Goal: Transaction & Acquisition: Download file/media

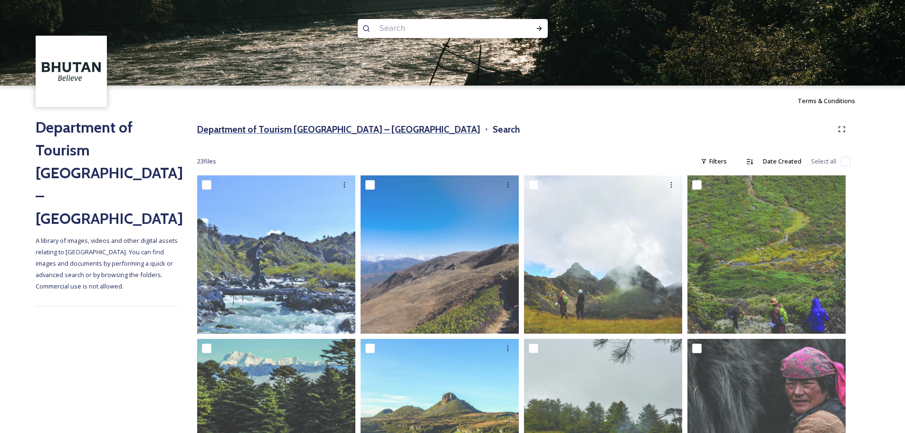
click at [356, 132] on h3 "Department of Tourism [GEOGRAPHIC_DATA] – [GEOGRAPHIC_DATA]" at bounding box center [338, 130] width 283 height 14
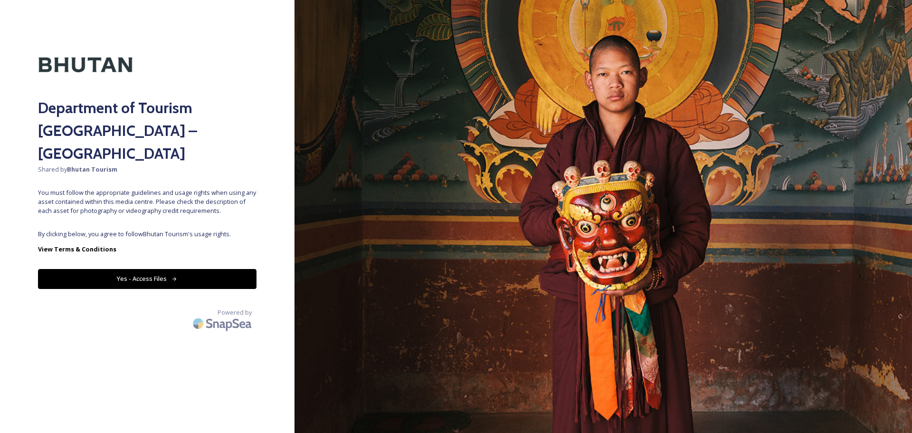
click at [199, 269] on button "Yes - Access Files" at bounding box center [147, 278] width 218 height 19
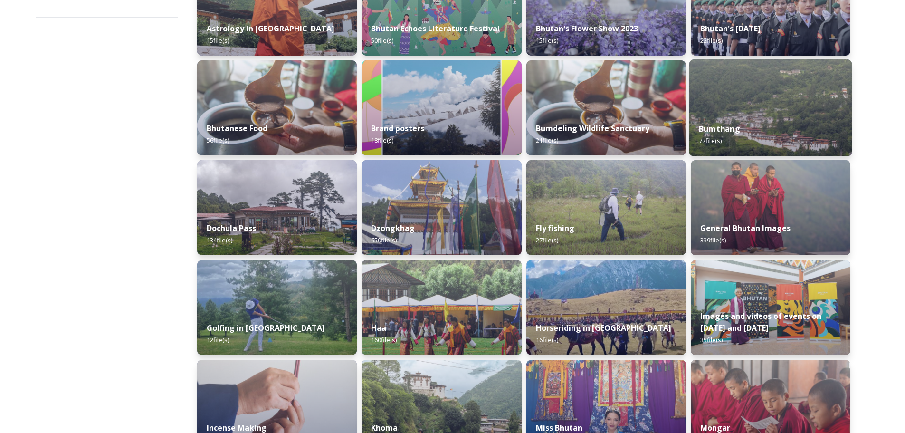
scroll to position [192, 0]
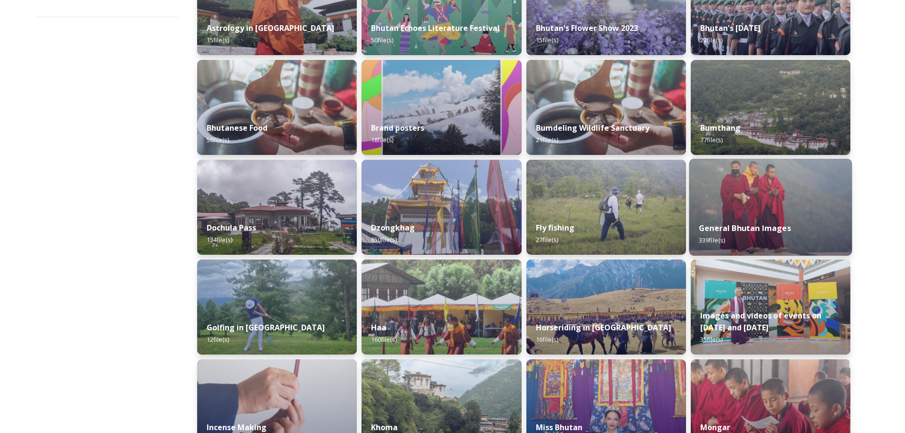
click at [784, 203] on img at bounding box center [770, 207] width 163 height 97
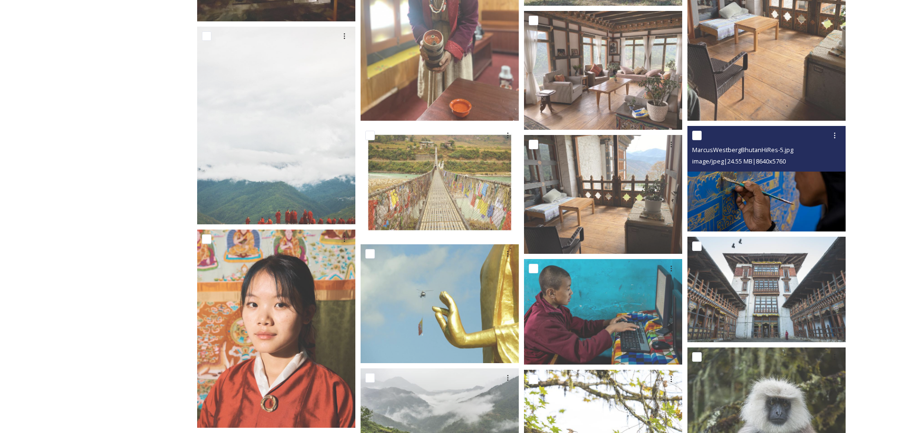
scroll to position [271, 0]
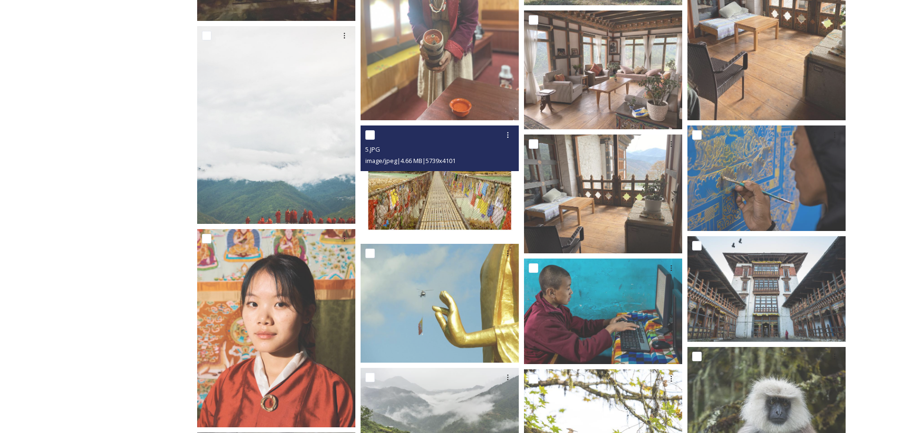
click at [460, 181] on img at bounding box center [440, 181] width 158 height 113
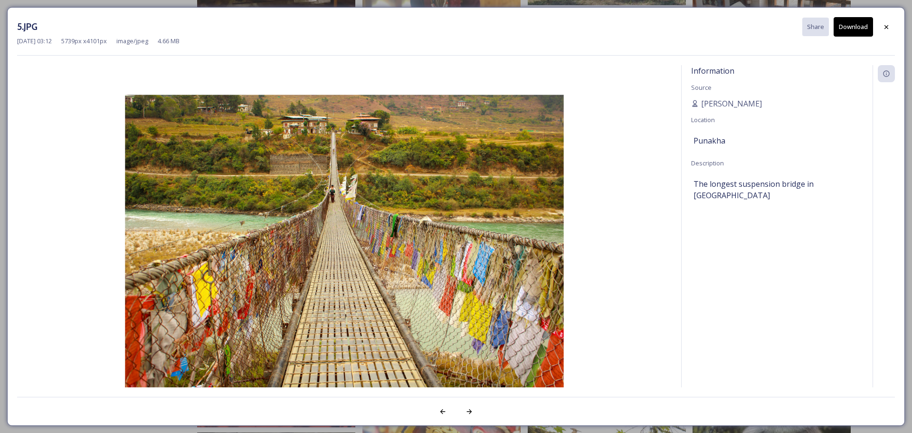
click at [485, 197] on img at bounding box center [344, 240] width 655 height 347
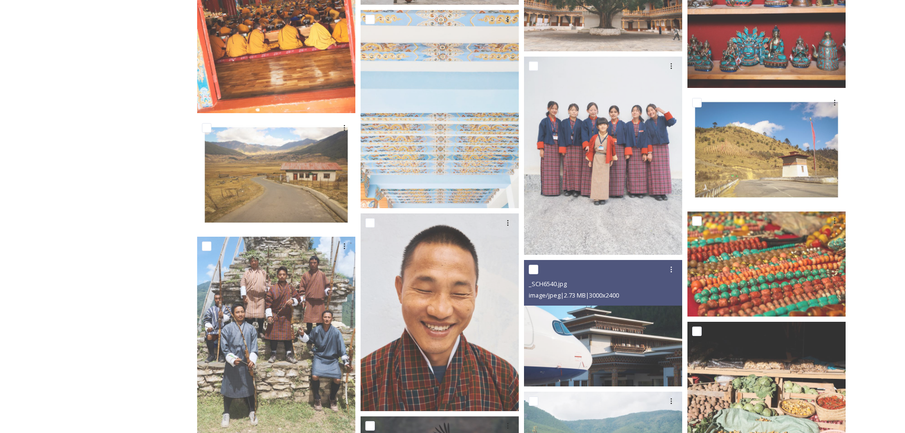
scroll to position [2332, 0]
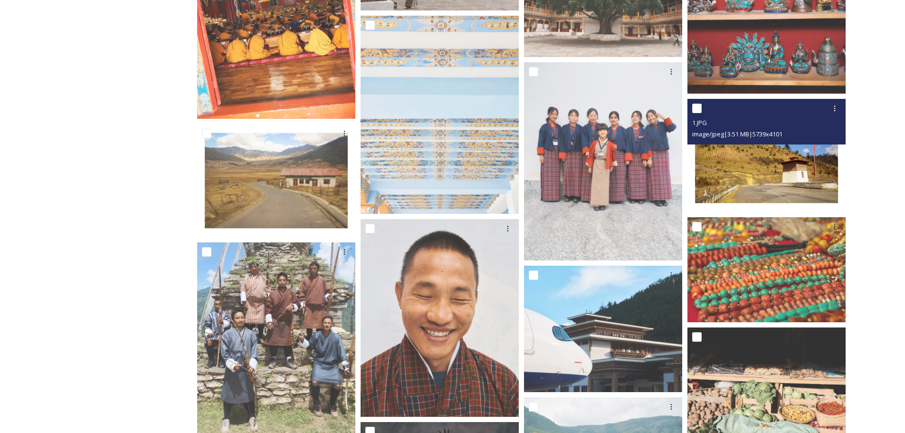
click at [770, 132] on span "image/jpeg | 3.51 MB | 5739 x 4101" at bounding box center [737, 134] width 90 height 9
click at [746, 175] on img at bounding box center [766, 155] width 158 height 113
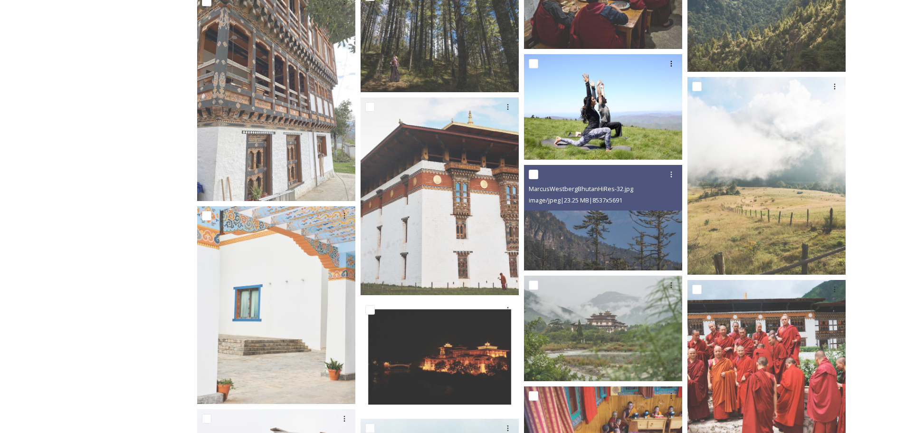
scroll to position [2990, 0]
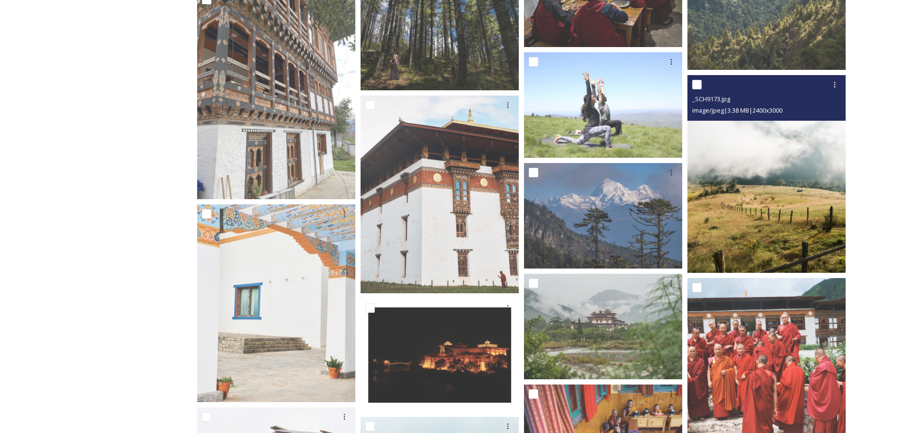
click at [712, 129] on img at bounding box center [766, 174] width 158 height 198
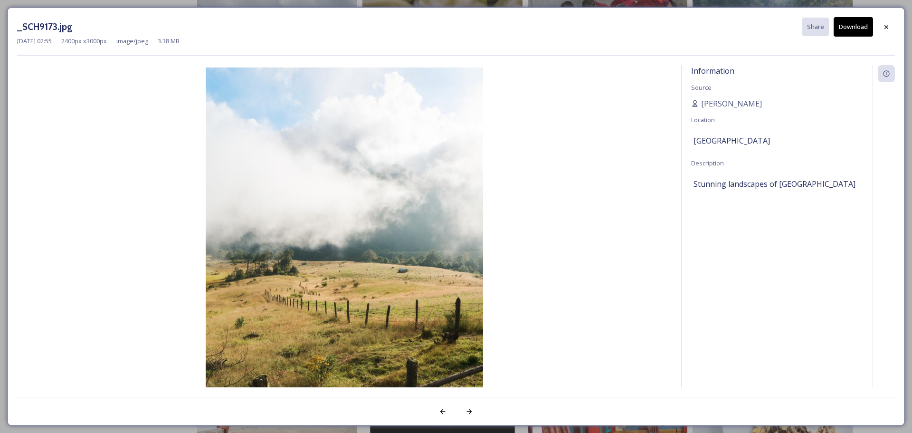
drag, startPoint x: 369, startPoint y: 199, endPoint x: 354, endPoint y: 197, distance: 14.8
click at [75, 0] on div "_SCH9173.jpg Share Download [DATE] 02:55 2400 px x 3000 px image/jpeg 3.38 MB I…" at bounding box center [456, 216] width 912 height 433
click at [55, 5] on div "_SCH9173.jpg Share Download [DATE] 02:55 2400 px x 3000 px image/jpeg 3.38 MB I…" at bounding box center [456, 216] width 912 height 433
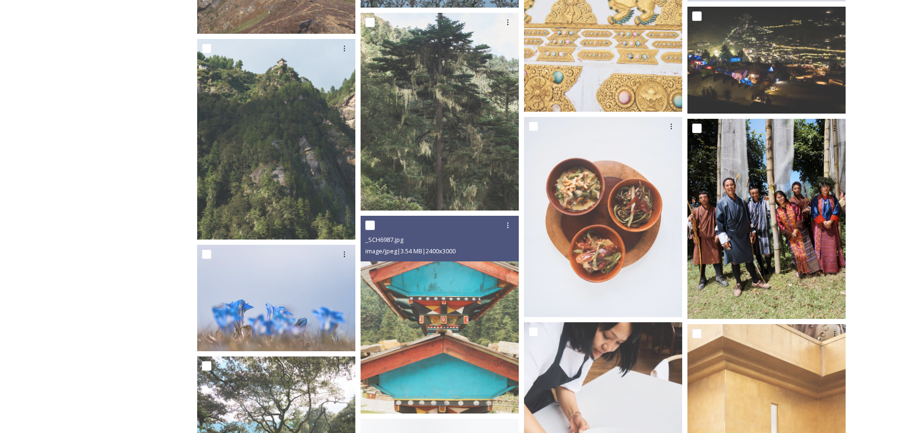
scroll to position [3706, 0]
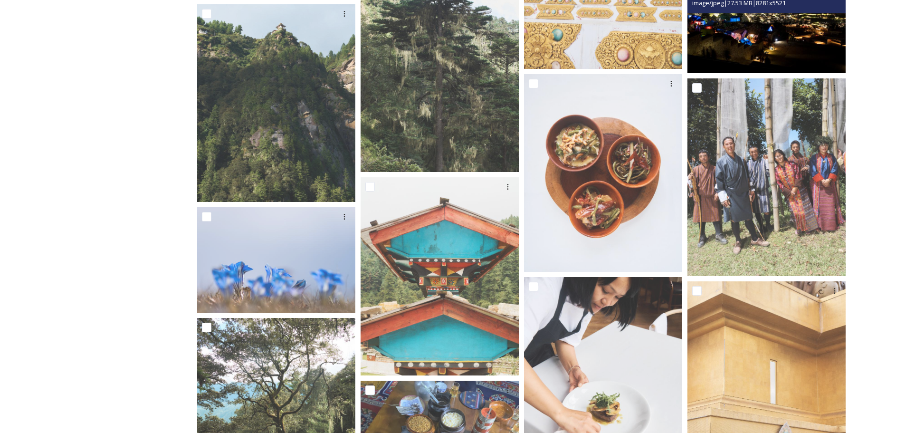
click at [767, 55] on img at bounding box center [766, 19] width 158 height 105
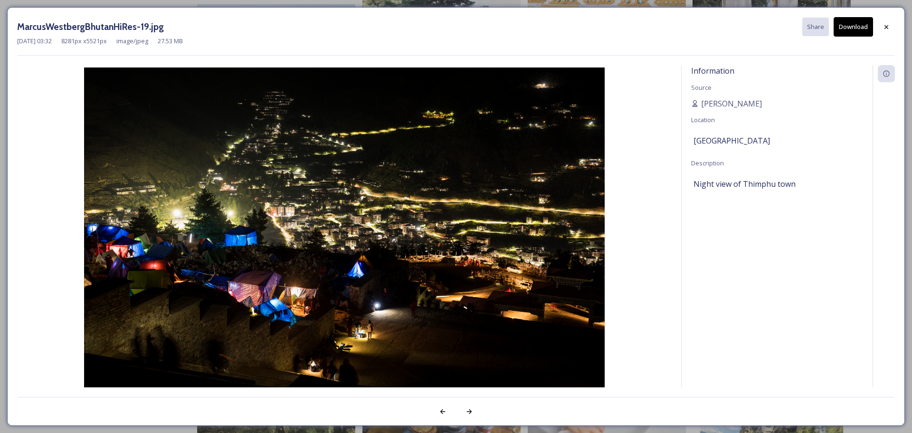
click at [187, 2] on div "MarcusWestbergBhutanHiRes-19.jpg Share Download [DATE] 03:32 8281 px x 5521 px …" at bounding box center [456, 216] width 912 height 433
click at [0, 30] on div "MarcusWestbergBhutanHiRes-19.jpg Share Download [DATE] 03:32 8281 px x 5521 px …" at bounding box center [456, 216] width 912 height 433
click at [4, 30] on div "MarcusWestbergBhutanHiRes-19.jpg Share Download [DATE] 03:32 8281 px x 5521 px …" at bounding box center [456, 216] width 912 height 433
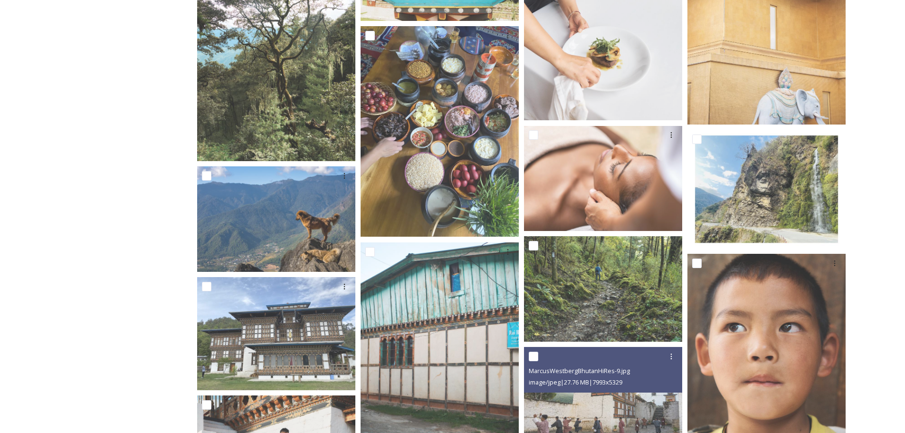
scroll to position [4201, 0]
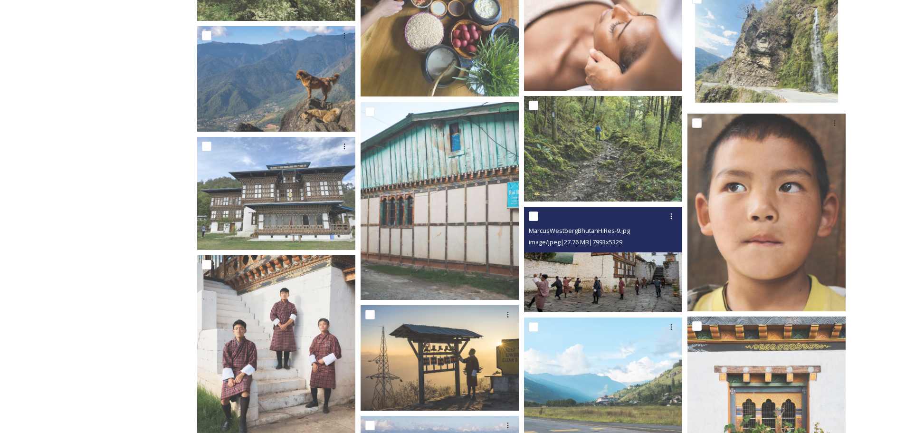
click at [606, 284] on img at bounding box center [603, 259] width 158 height 105
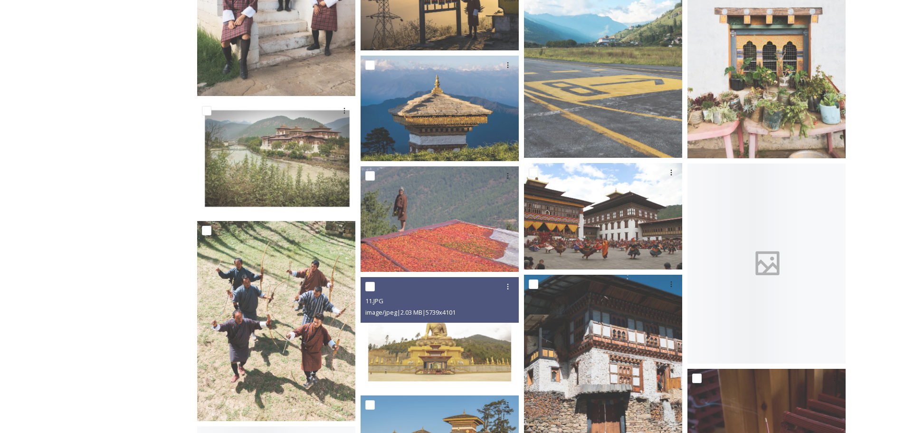
scroll to position [4610, 0]
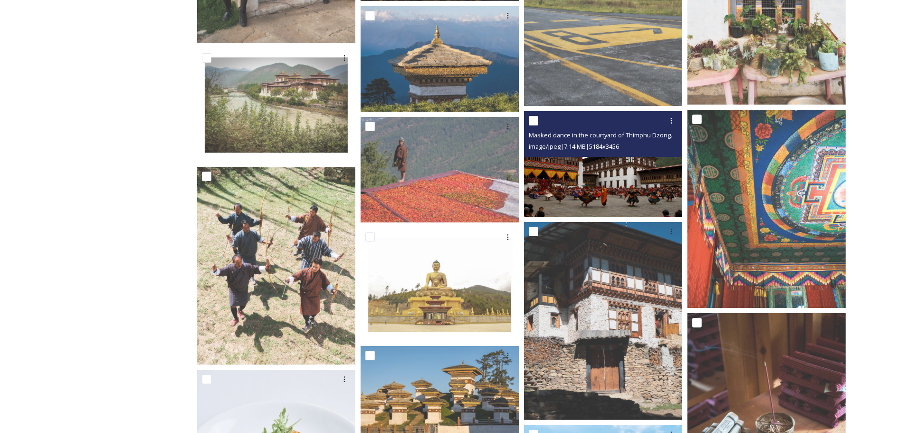
click at [633, 196] on img at bounding box center [603, 163] width 158 height 105
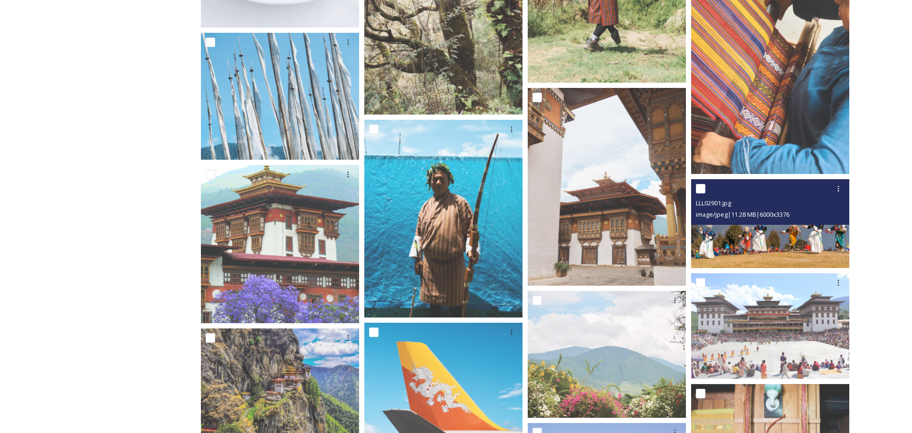
scroll to position [5166, 0]
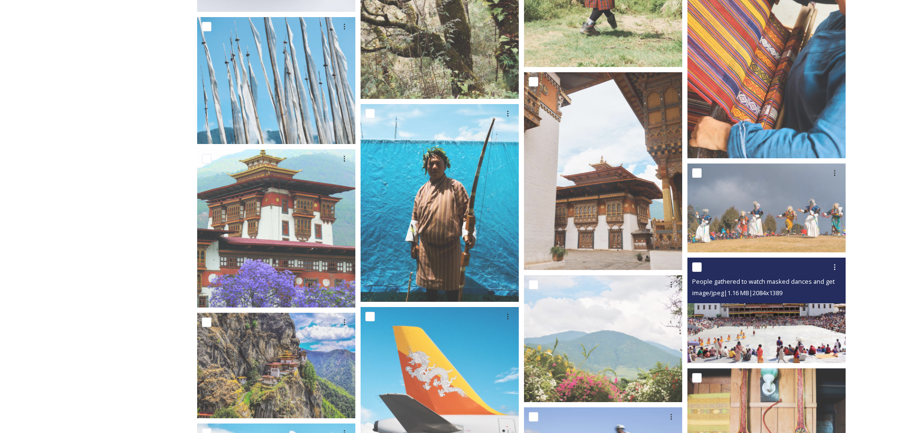
click at [782, 329] on img at bounding box center [766, 309] width 158 height 105
